Goal: Use online tool/utility

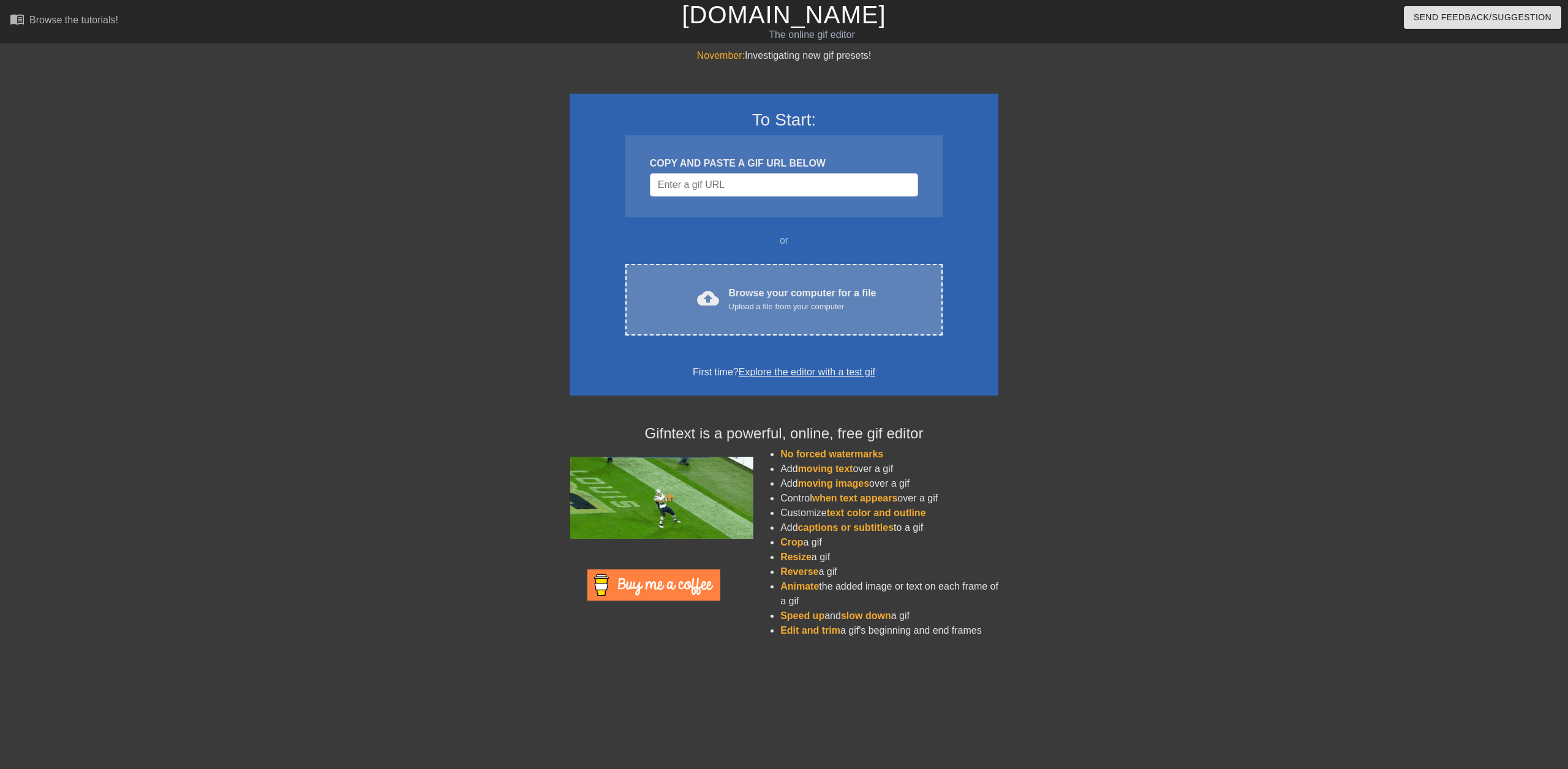
click at [706, 295] on span "cloud_upload" at bounding box center [707, 298] width 22 height 22
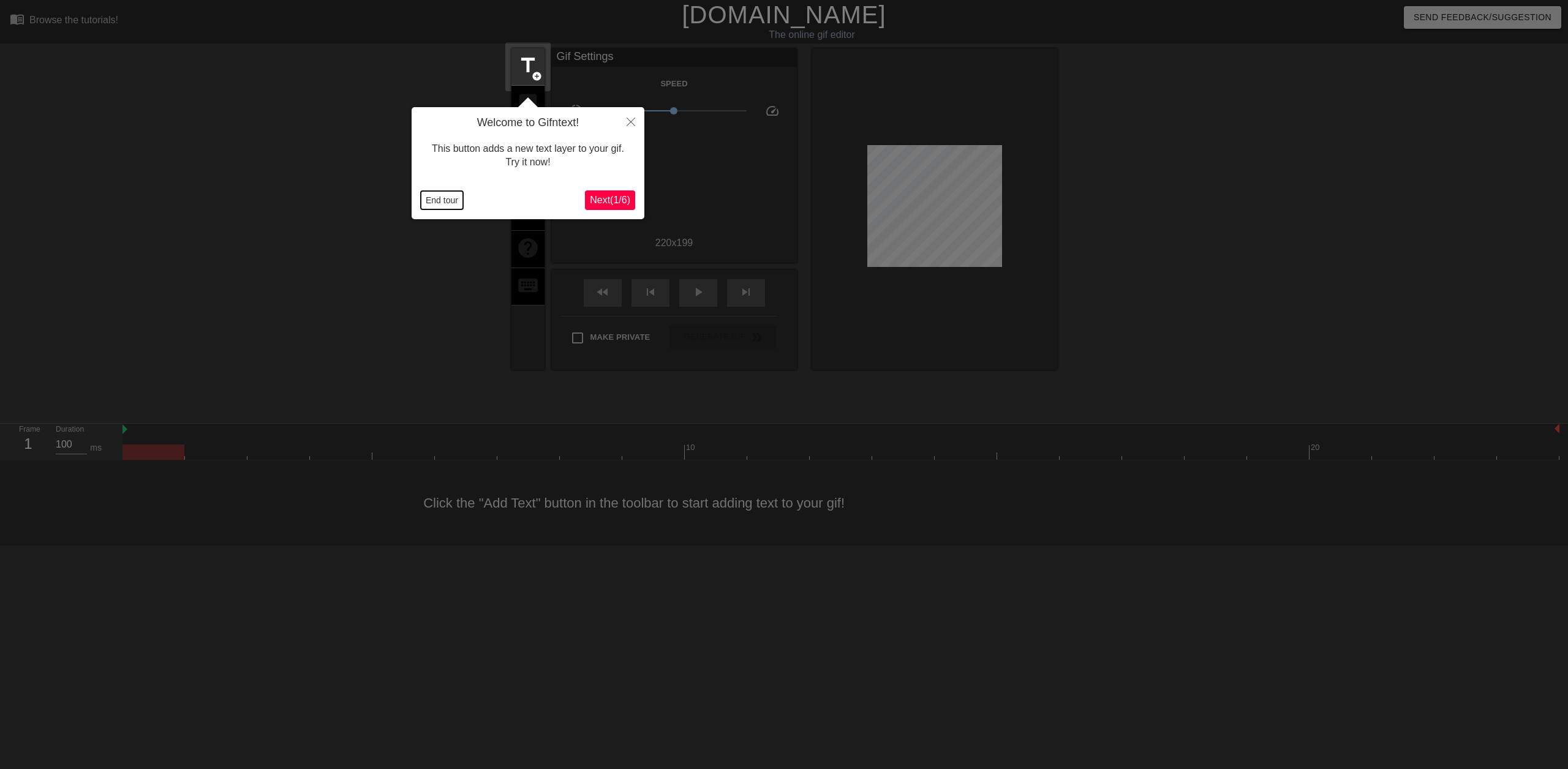
click at [453, 200] on button "End tour" at bounding box center [442, 199] width 42 height 18
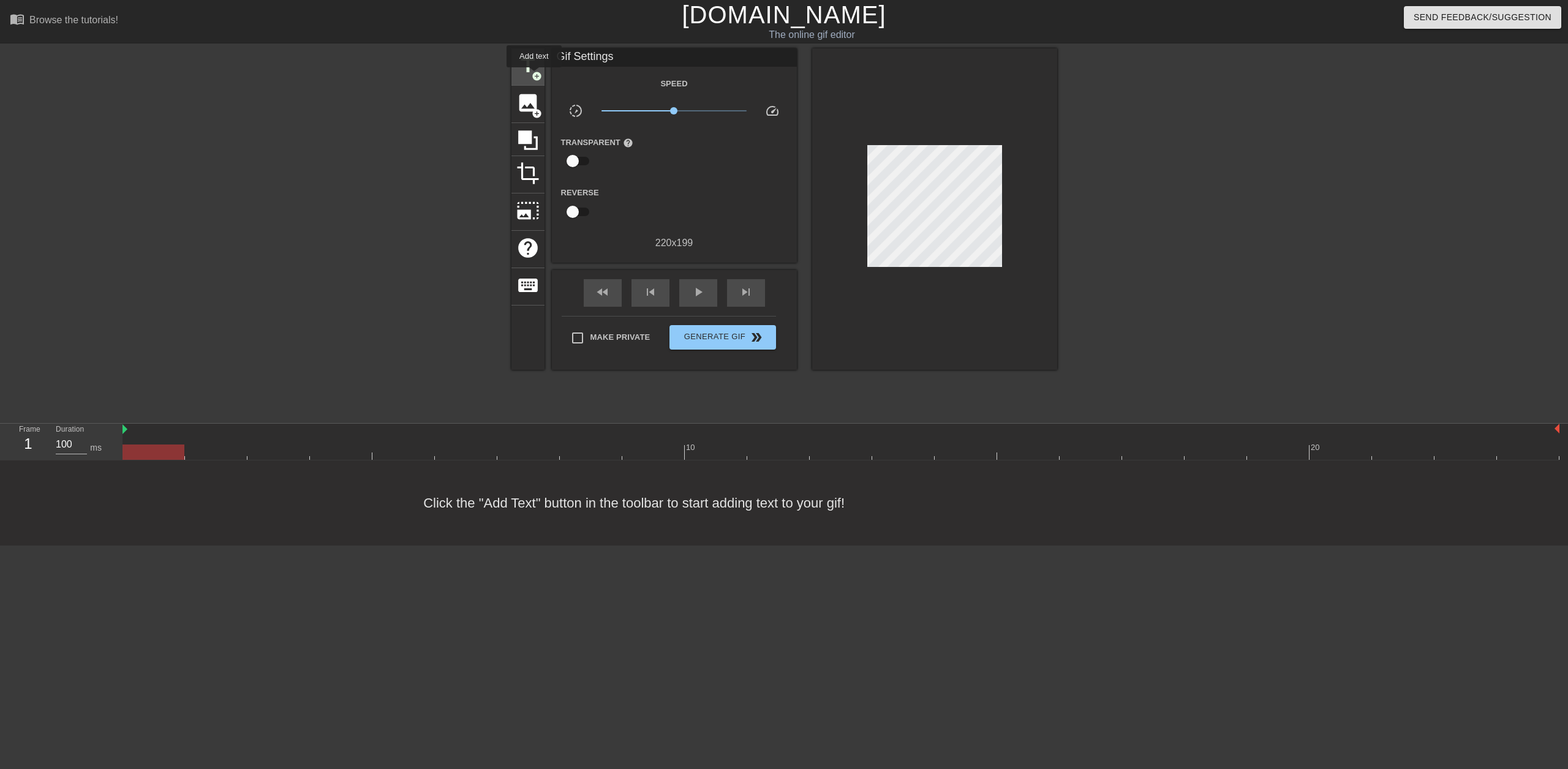
click at [534, 76] on span "add_circle" at bounding box center [537, 76] width 11 height 11
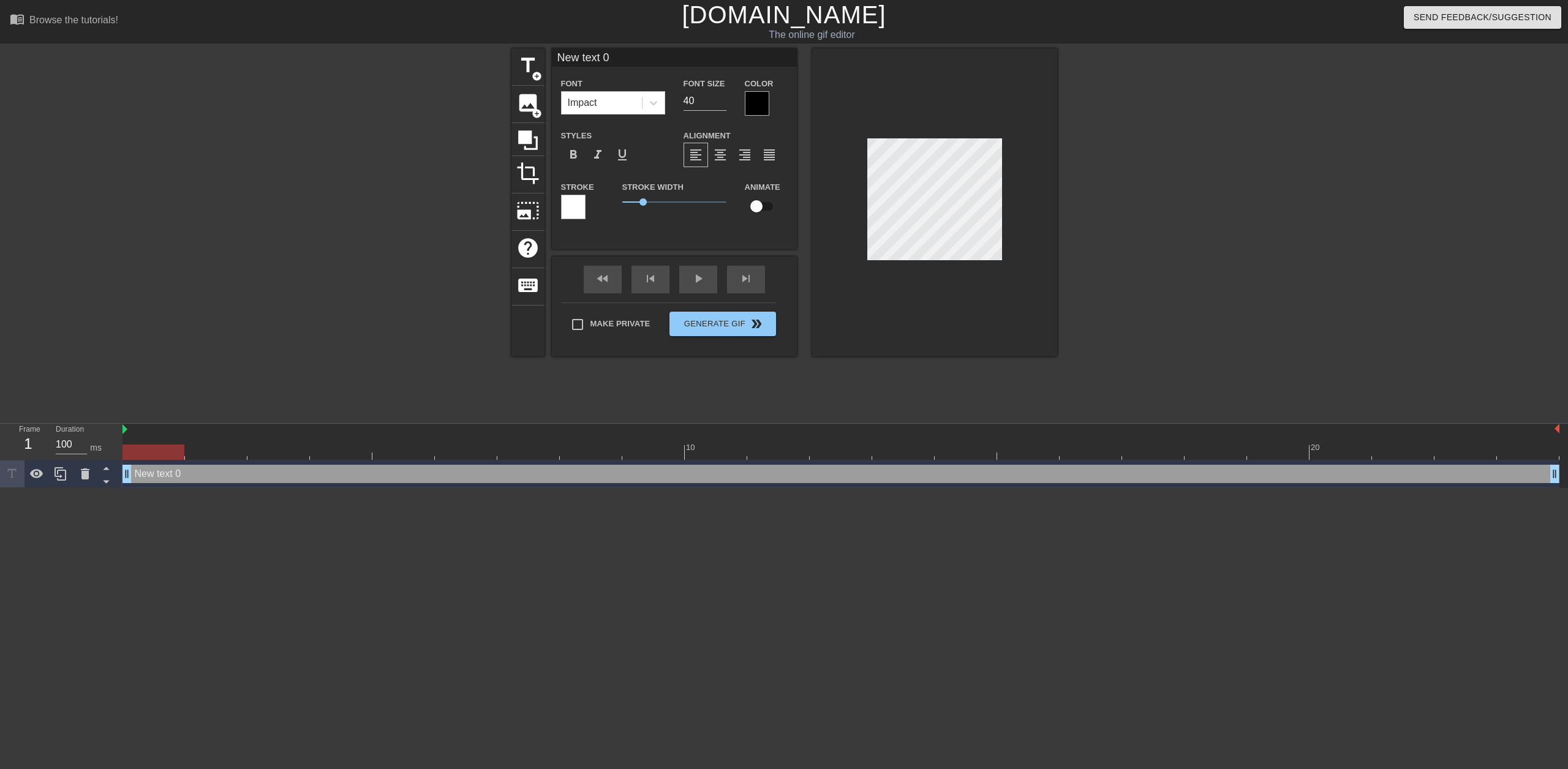
scroll to position [2, 3]
type input "S"
type textarea "S"
type input "Sp"
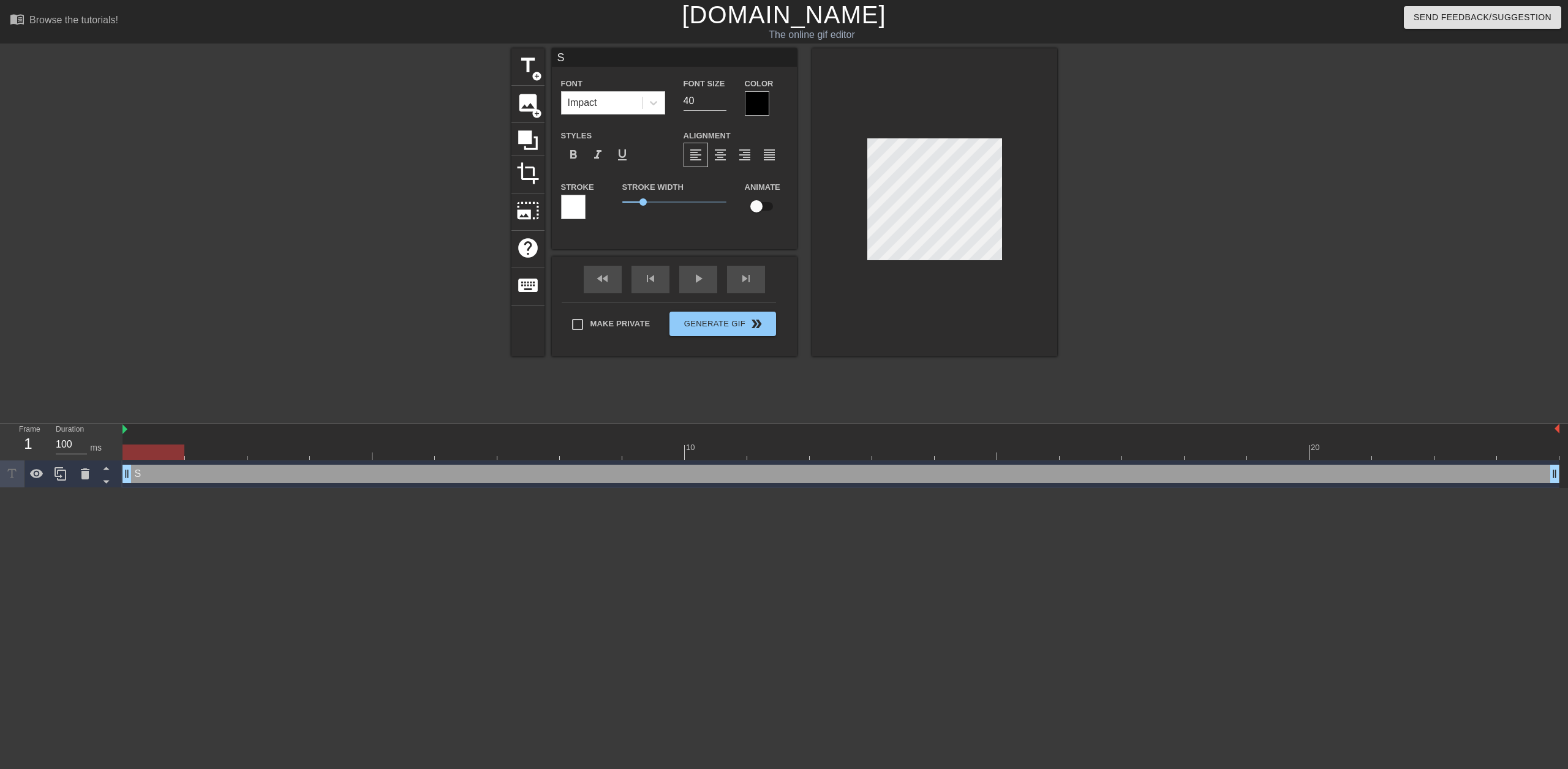
type textarea "Sp"
type input "Spl"
type textarea "Spl"
type input "Splu"
type textarea "Splu"
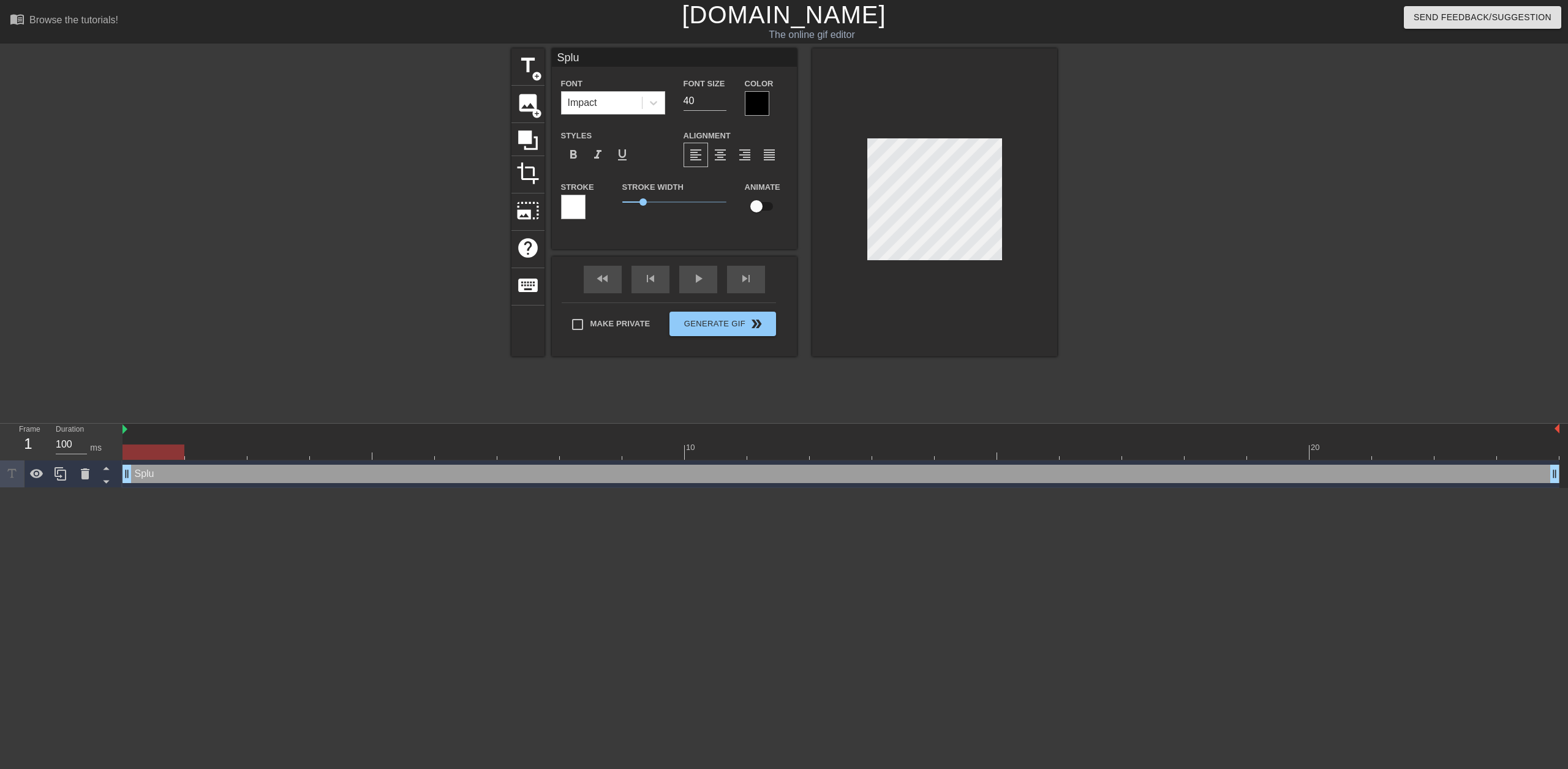
type input "Splun"
type textarea "Splun"
type input "Splunk"
type textarea "Splunk"
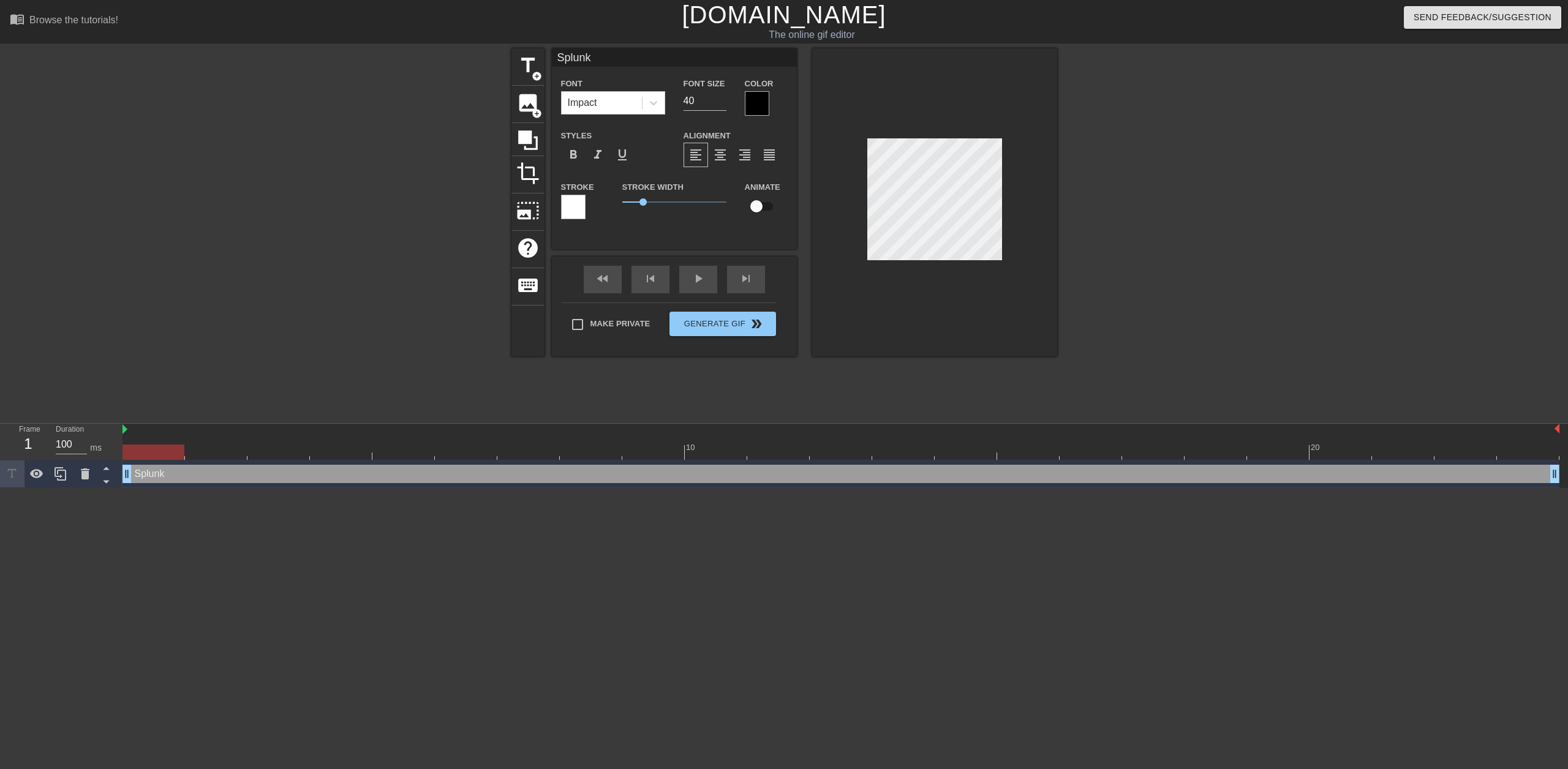
click at [141, 451] on div at bounding box center [153, 452] width 62 height 15
drag, startPoint x: 141, startPoint y: 451, endPoint x: -49, endPoint y: 411, distance: 194.2
click at [0, 411] on html "menu_book Browse the tutorials! [DOMAIN_NAME] The online gif editor Send Feedba…" at bounding box center [784, 244] width 1568 height 488
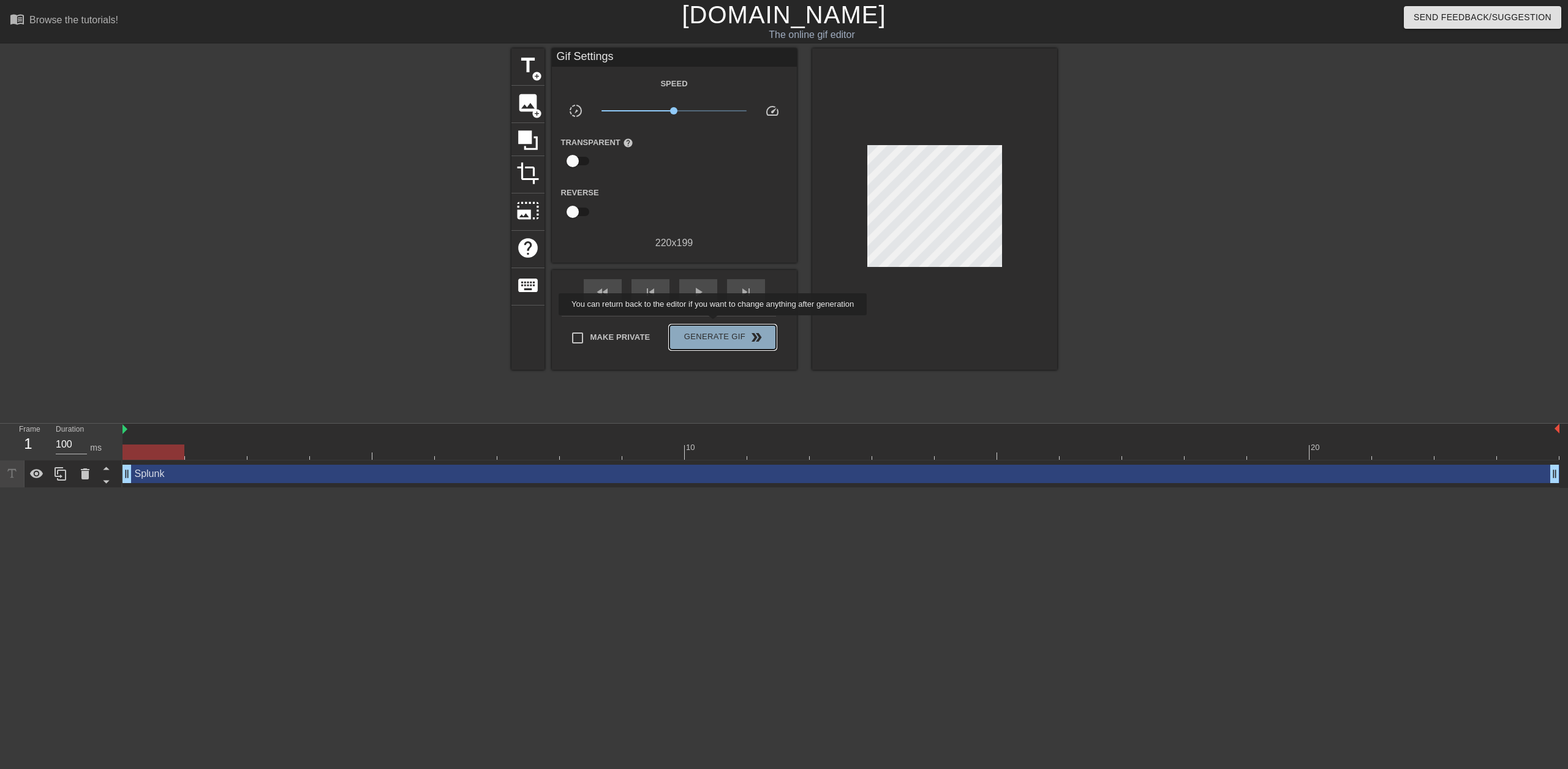
click at [714, 325] on button "Generate Gif double_arrow" at bounding box center [723, 336] width 106 height 24
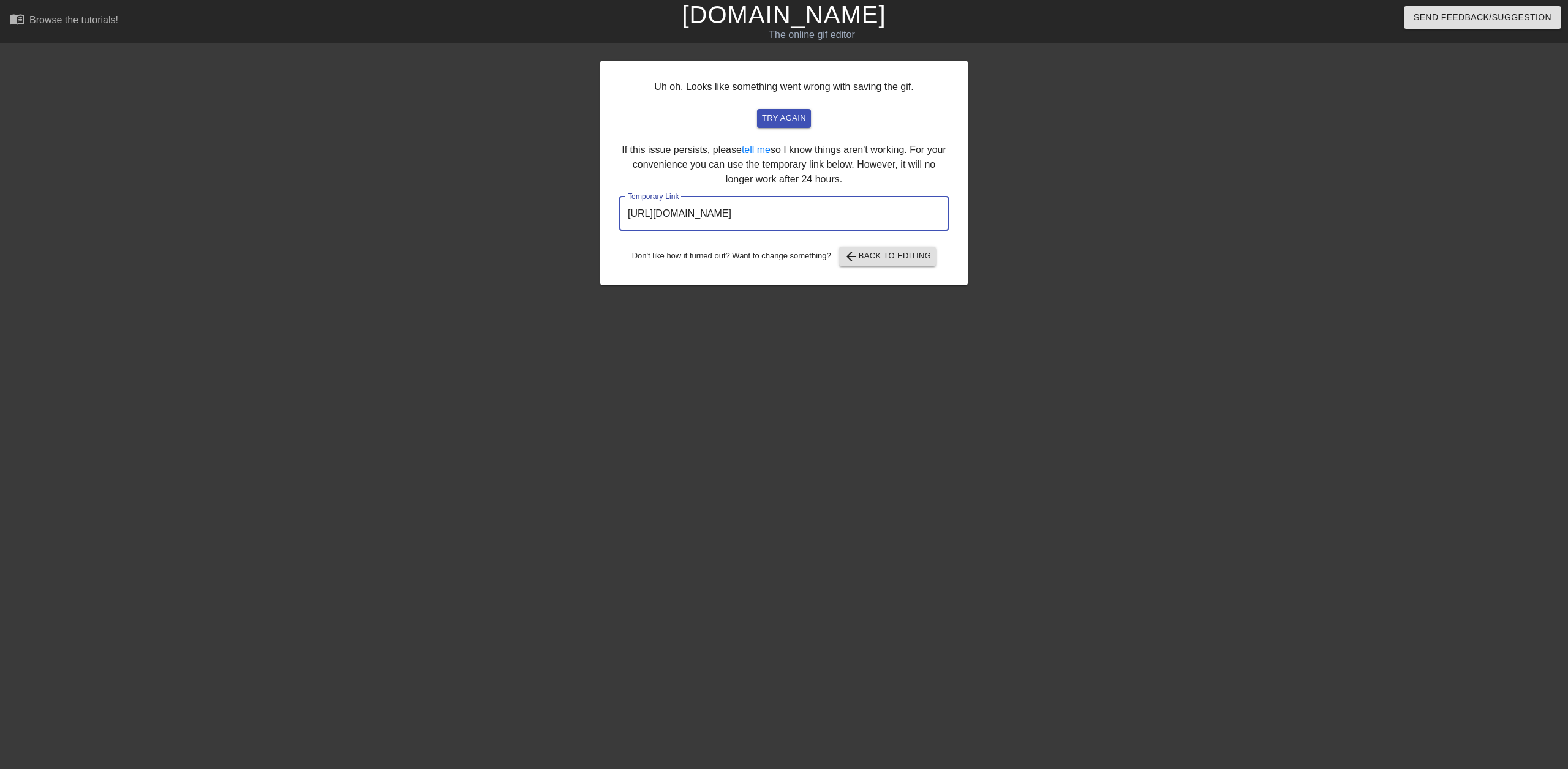
drag, startPoint x: 890, startPoint y: 213, endPoint x: 608, endPoint y: 225, distance: 282.3
click at [608, 225] on div "Uh oh. Looks like something went wrong with saving the gif. try again If this i…" at bounding box center [784, 172] width 367 height 225
